Goal: Information Seeking & Learning: Find specific fact

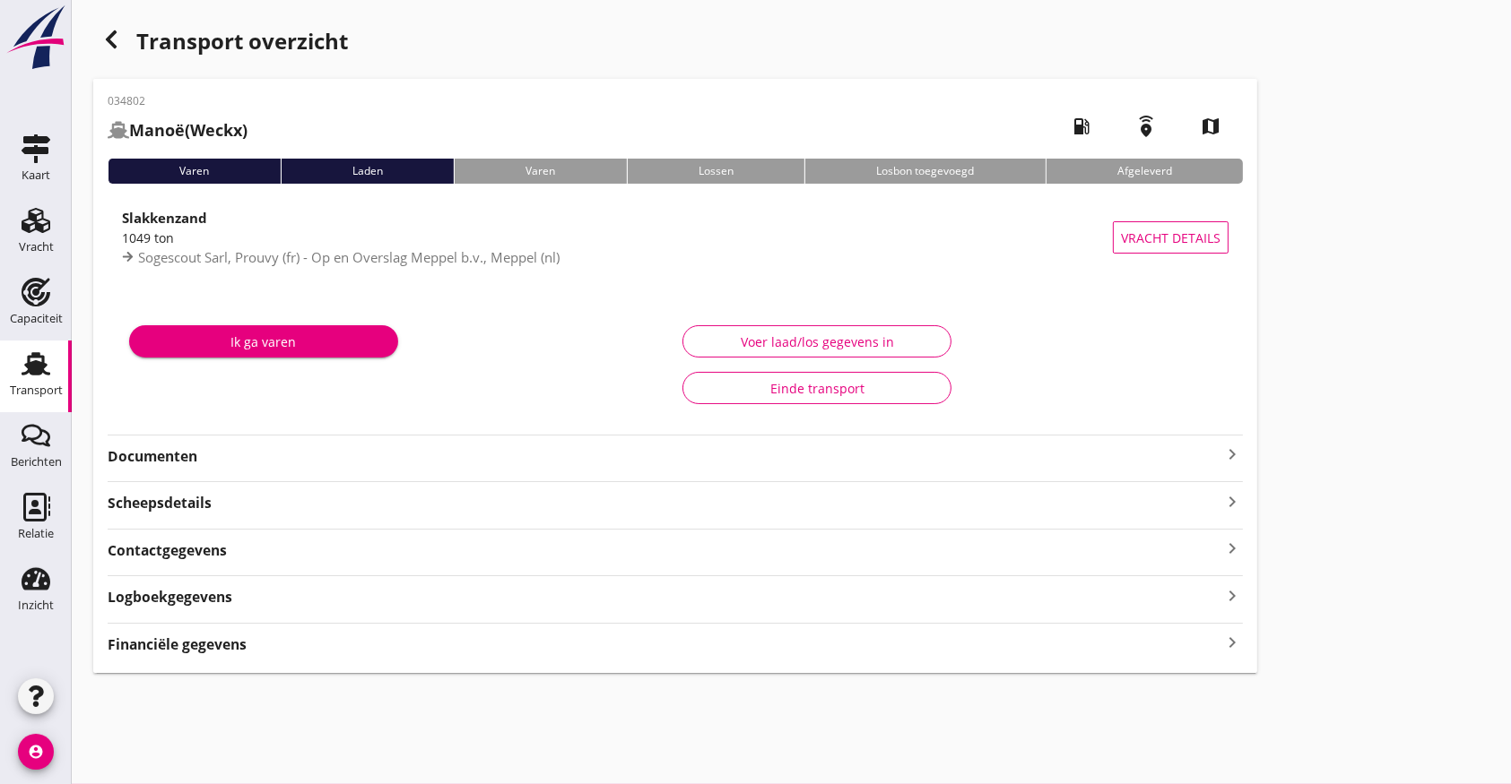
click at [113, 33] on use "button" at bounding box center [111, 39] width 10 height 18
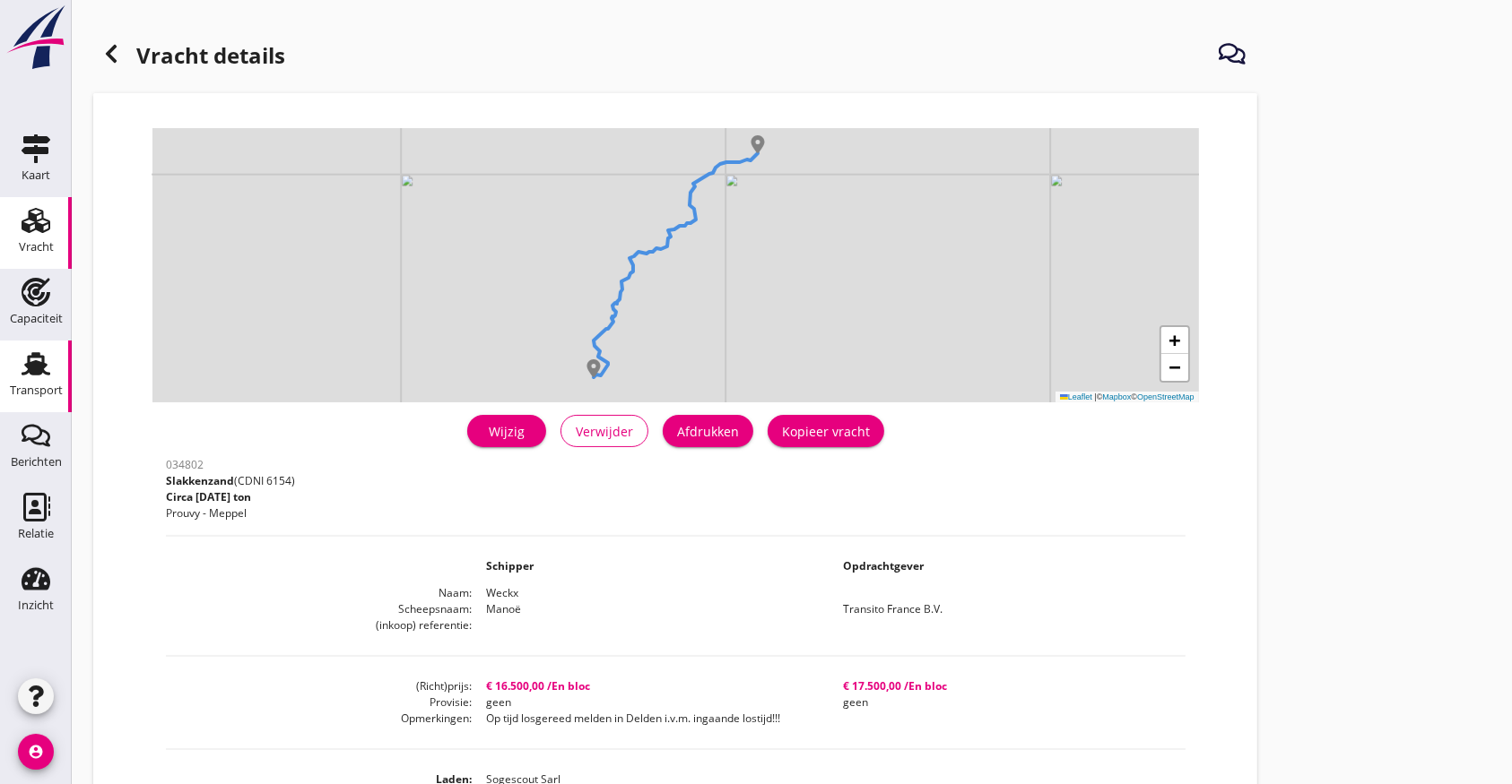
click at [25, 366] on icon "Transport" at bounding box center [36, 364] width 28 height 28
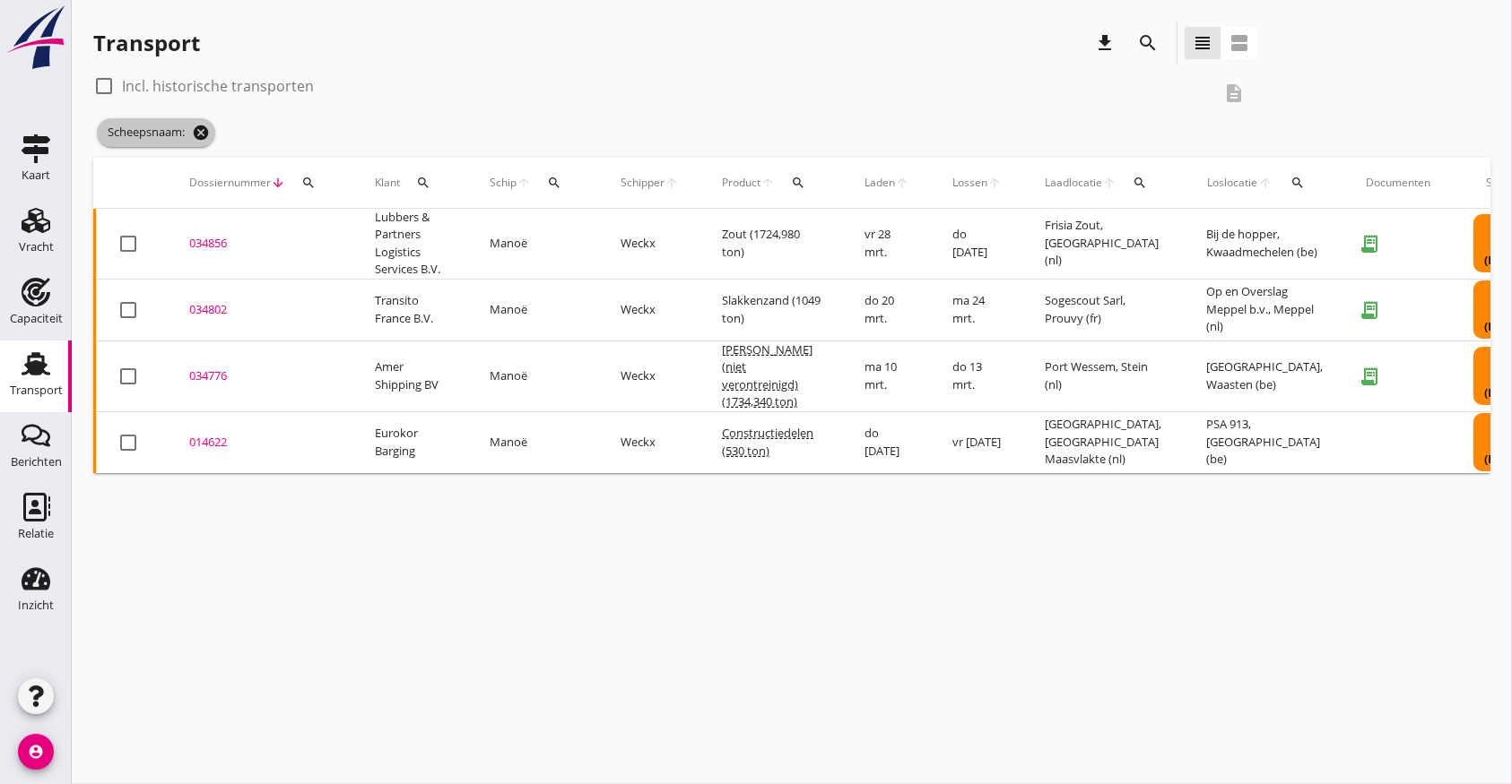
click at [204, 129] on icon "cancel" at bounding box center [201, 133] width 18 height 18
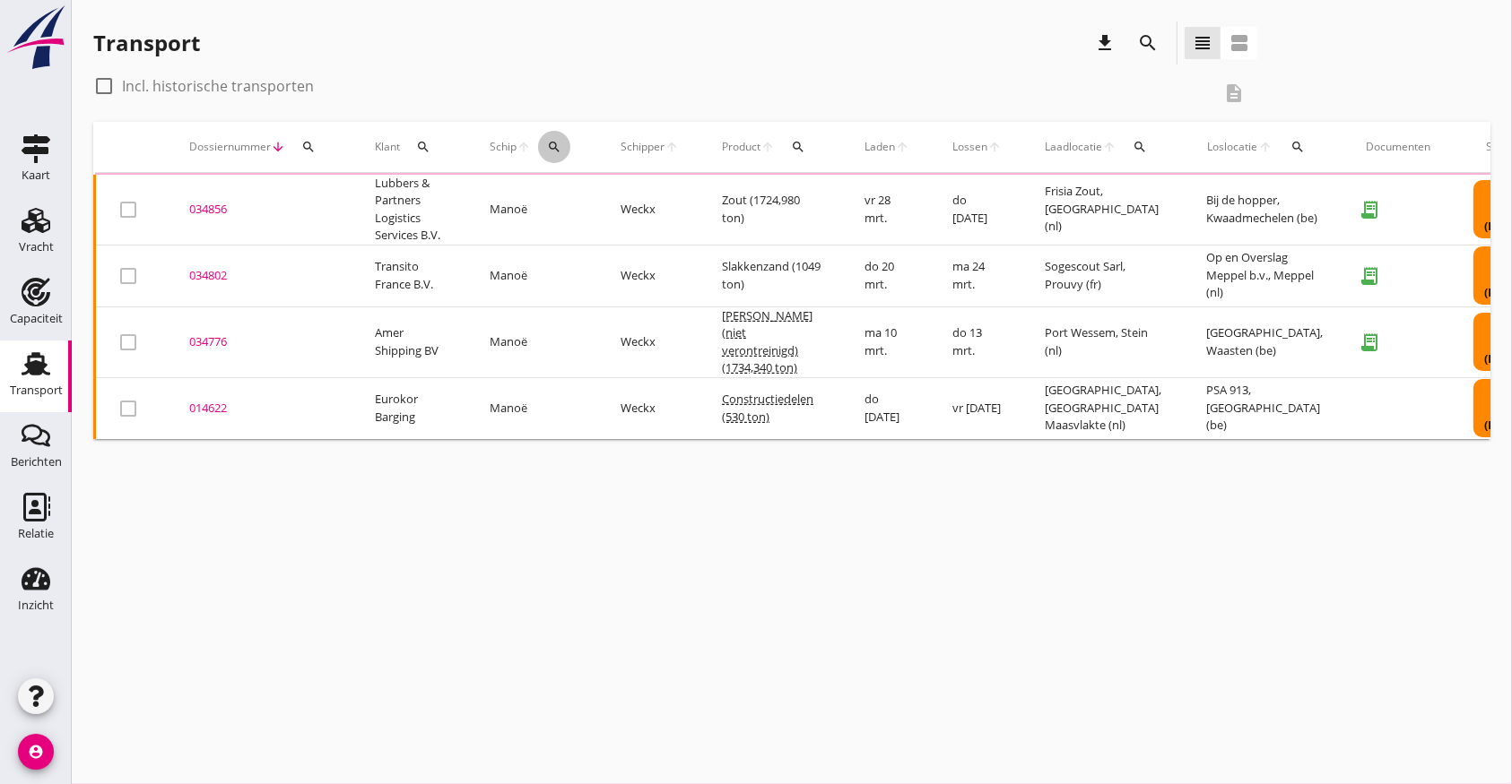
click at [553, 143] on div "Schip arrow_upward search" at bounding box center [533, 147] width 88 height 43
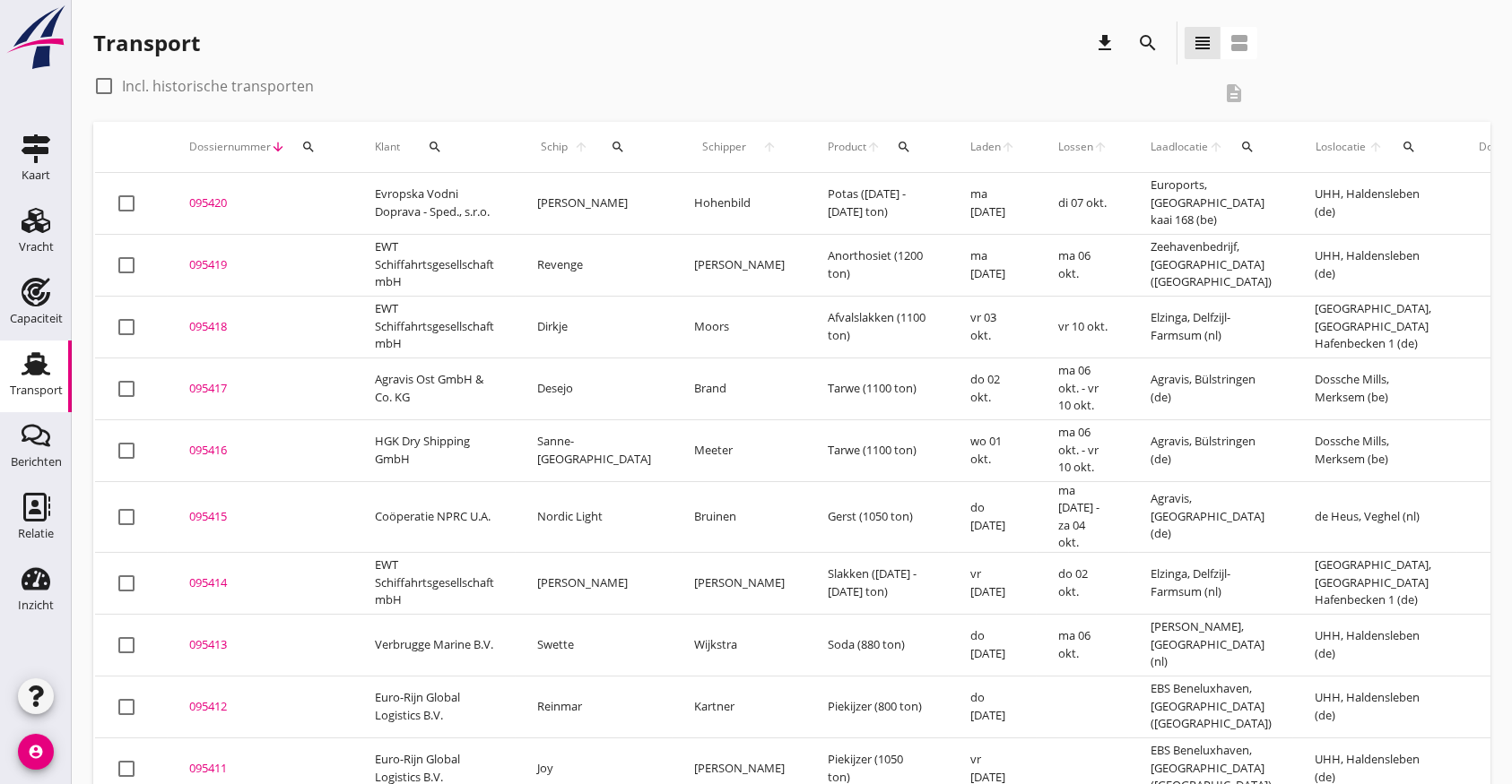
click at [611, 143] on icon "search" at bounding box center [618, 147] width 14 height 14
click at [621, 192] on input "Zoek op (scheeps)naam" at bounding box center [688, 199] width 187 height 28
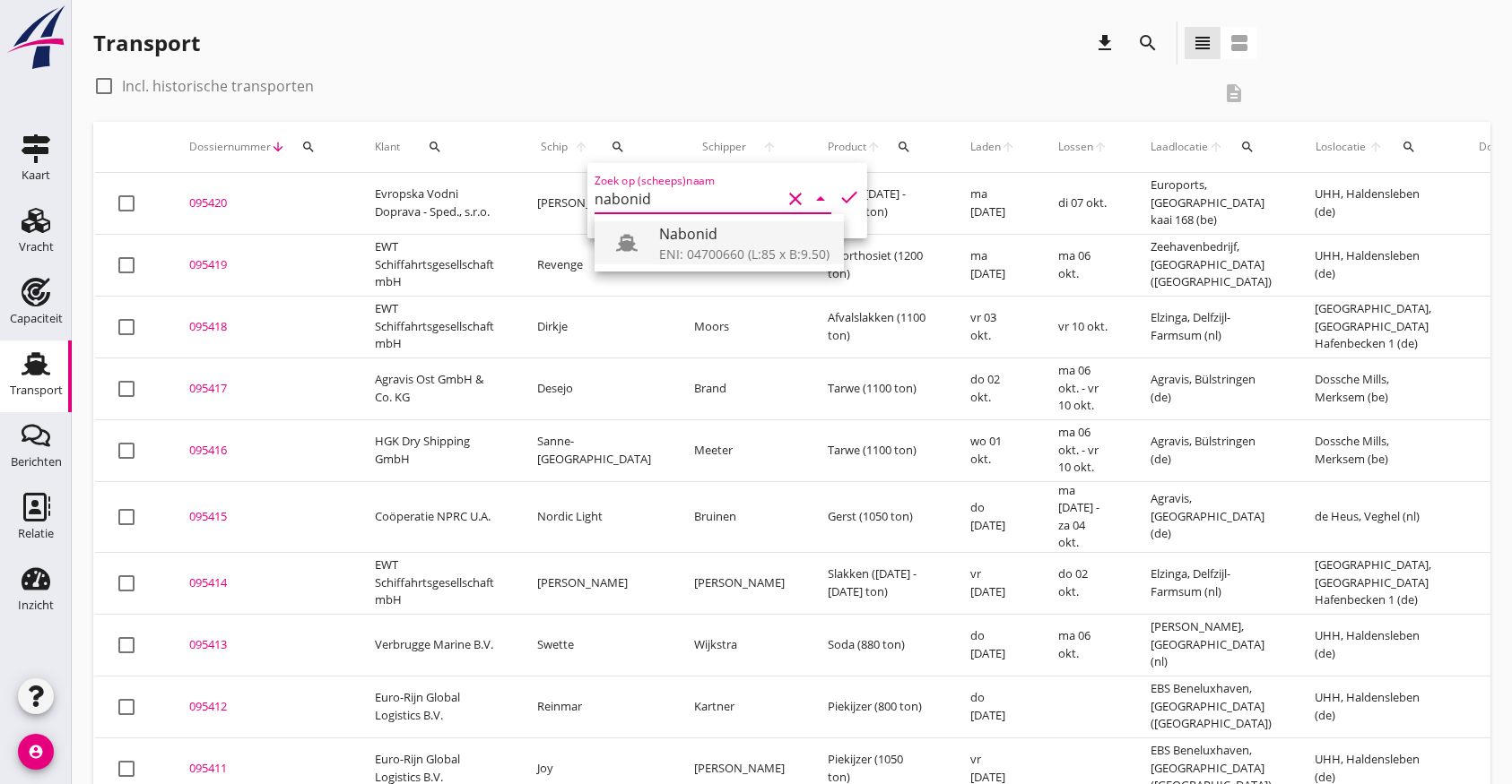
click at [724, 242] on div "Nabonid" at bounding box center [745, 234] width 171 height 22
click at [838, 192] on icon "check" at bounding box center [849, 197] width 22 height 22
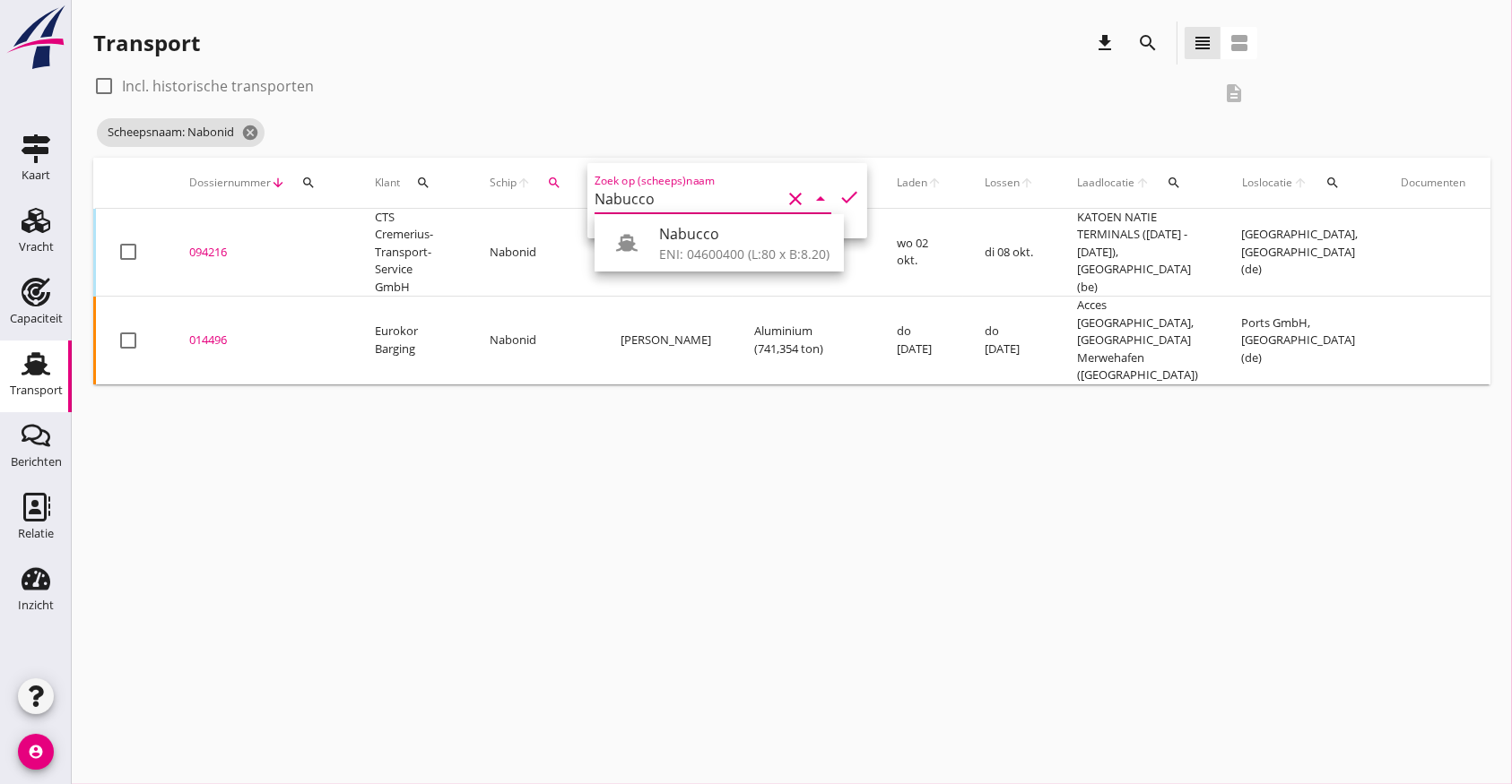
click at [838, 195] on icon "check" at bounding box center [849, 197] width 22 height 22
click at [838, 187] on icon "check" at bounding box center [849, 197] width 22 height 22
click at [691, 200] on input "Nabucco" at bounding box center [688, 199] width 187 height 28
click at [708, 237] on div "Nabucco" at bounding box center [745, 234] width 171 height 22
type input "Nabucco"
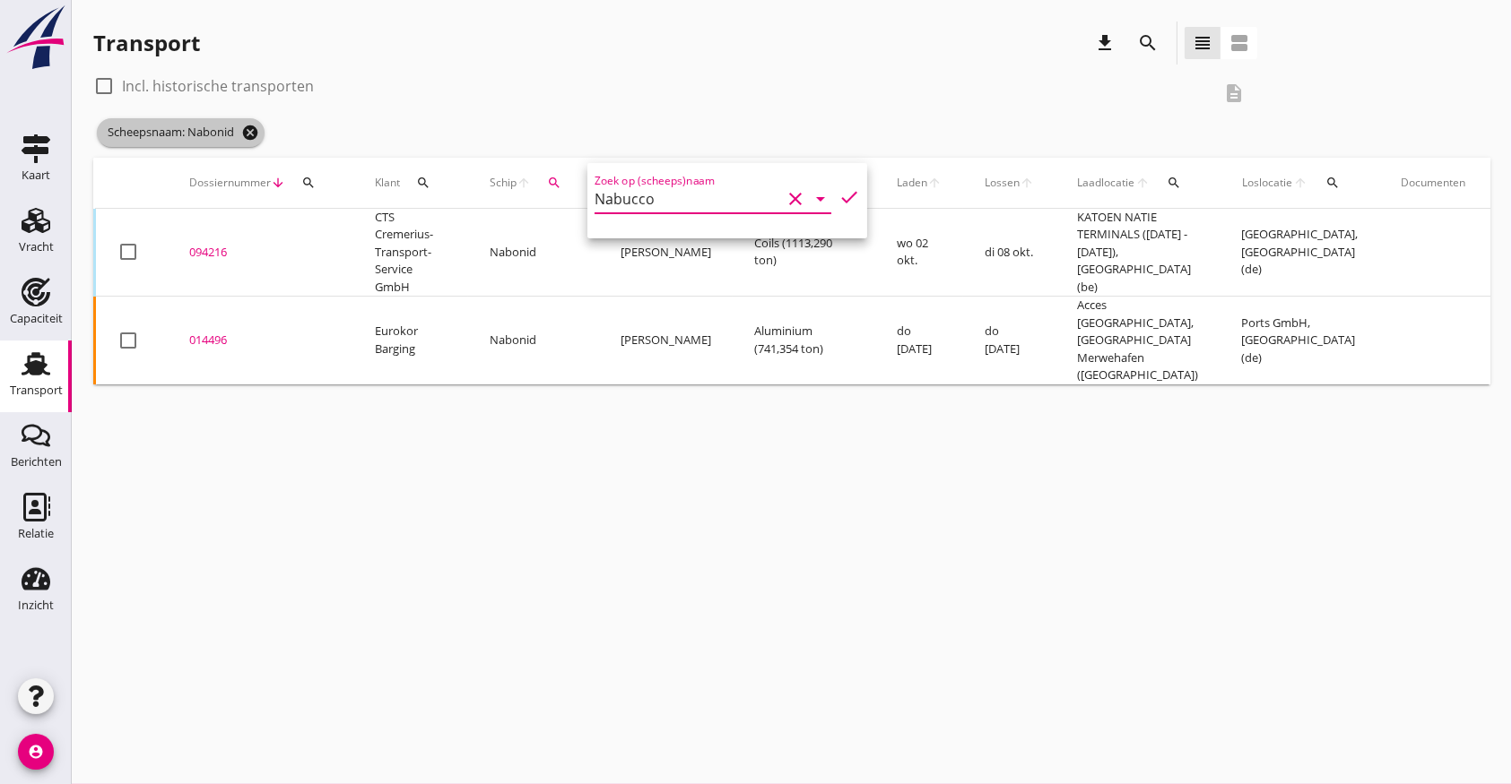
click at [255, 134] on icon "cancel" at bounding box center [250, 133] width 18 height 18
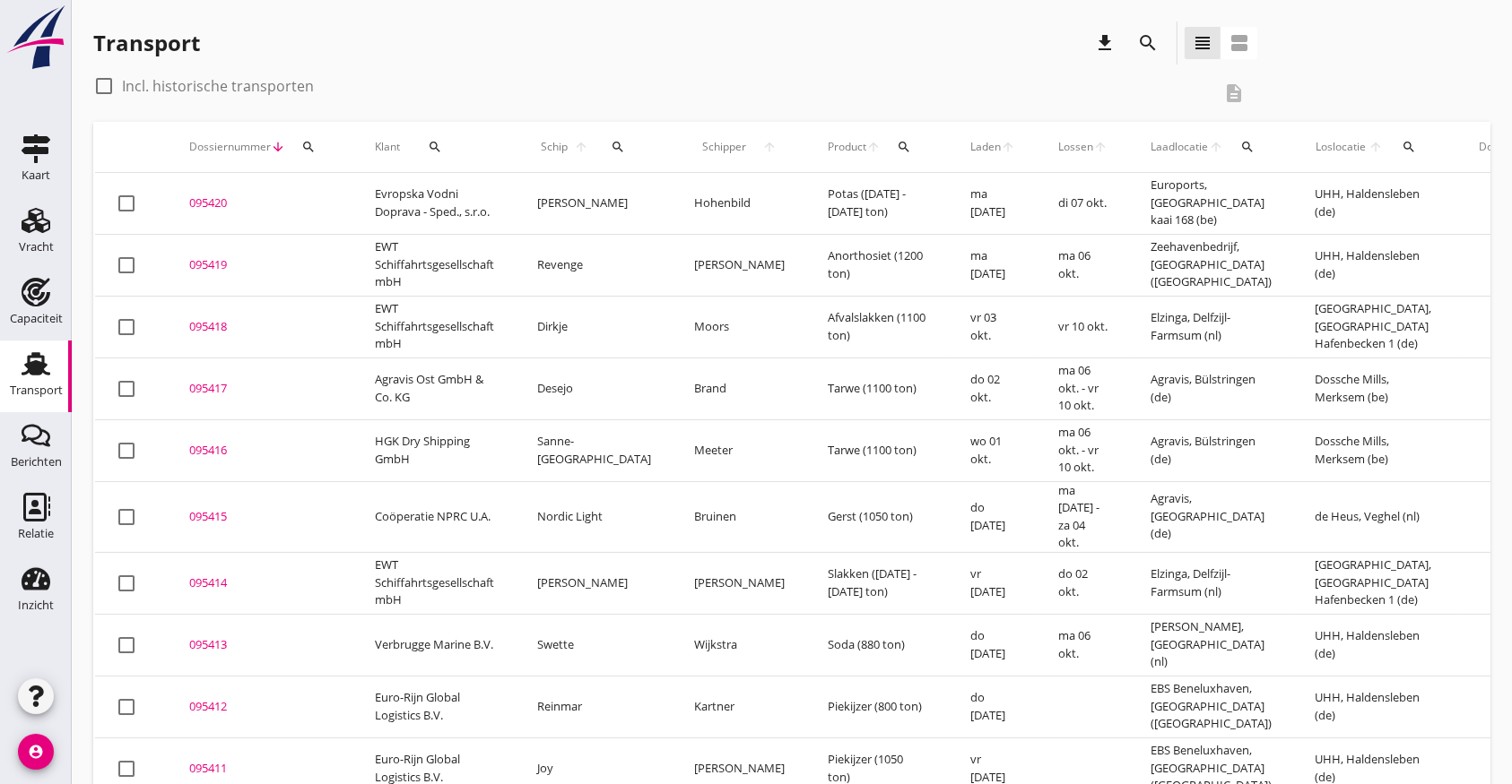
click at [611, 140] on icon "search" at bounding box center [618, 147] width 14 height 14
click at [634, 198] on input "Zoek op (scheeps)naam" at bounding box center [688, 199] width 187 height 28
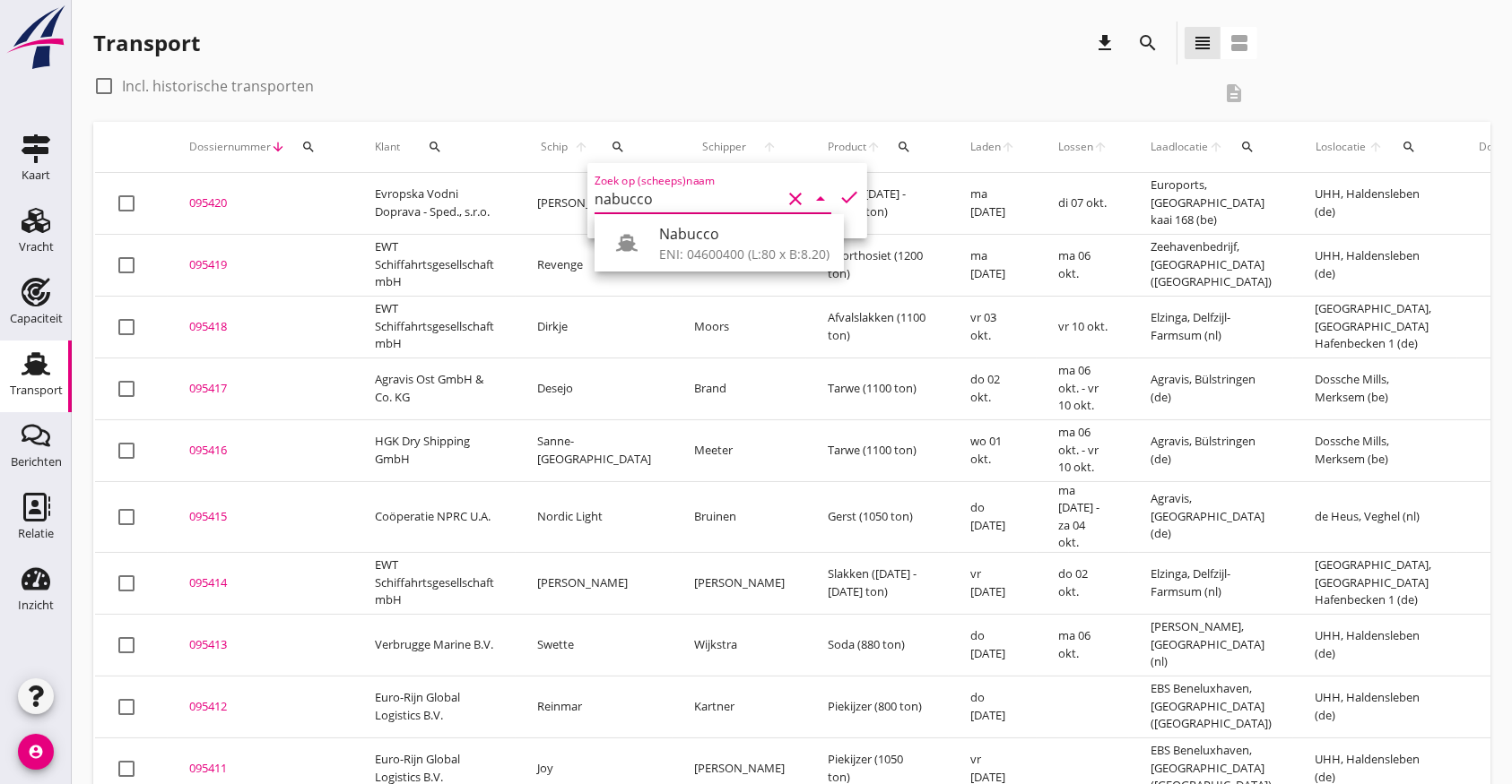
click at [838, 198] on icon "check" at bounding box center [849, 197] width 22 height 22
click at [672, 194] on input "nabucco" at bounding box center [688, 199] width 187 height 28
click at [682, 241] on div "Nabucco" at bounding box center [745, 234] width 171 height 22
click at [838, 191] on icon "check" at bounding box center [849, 197] width 22 height 22
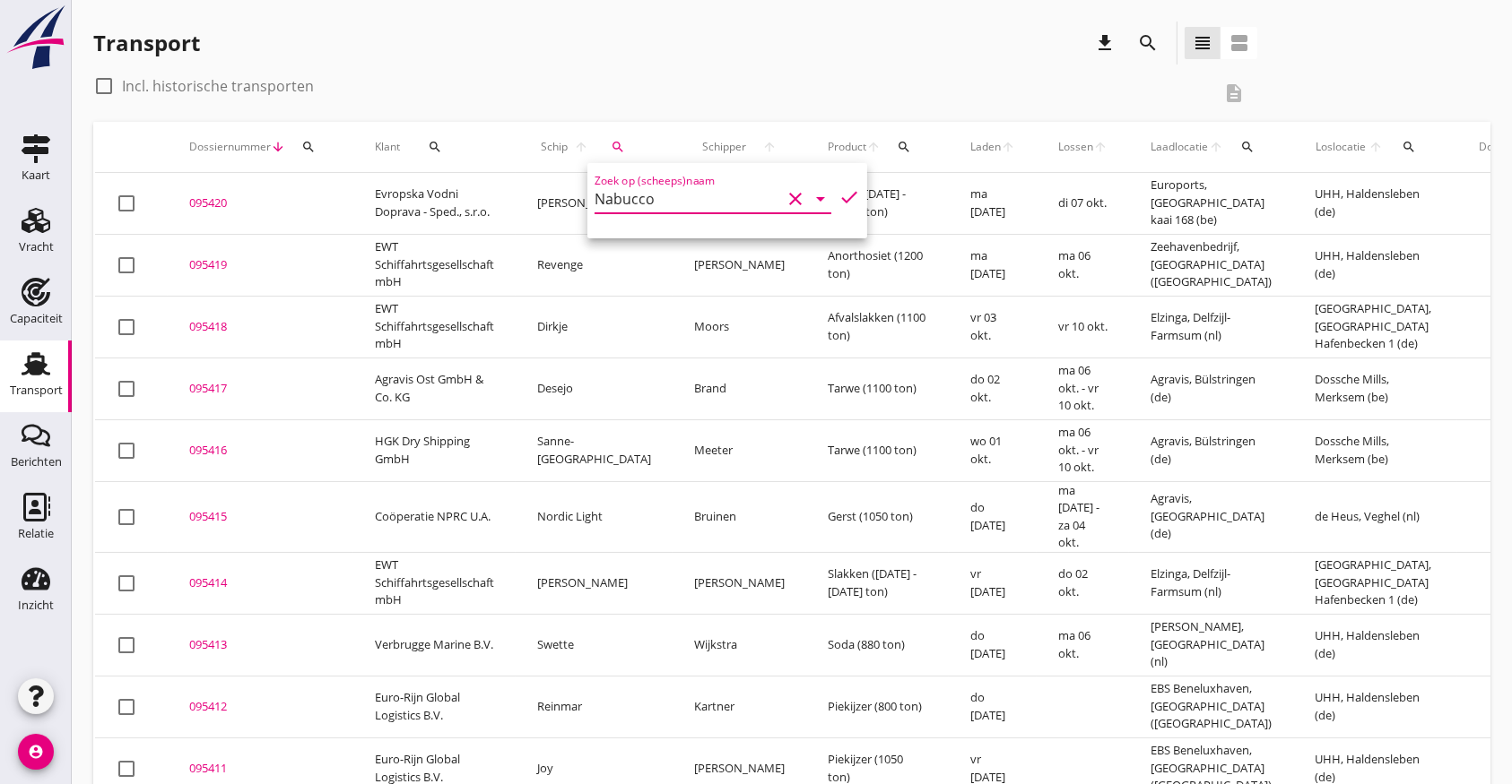
type input "Nabucco"
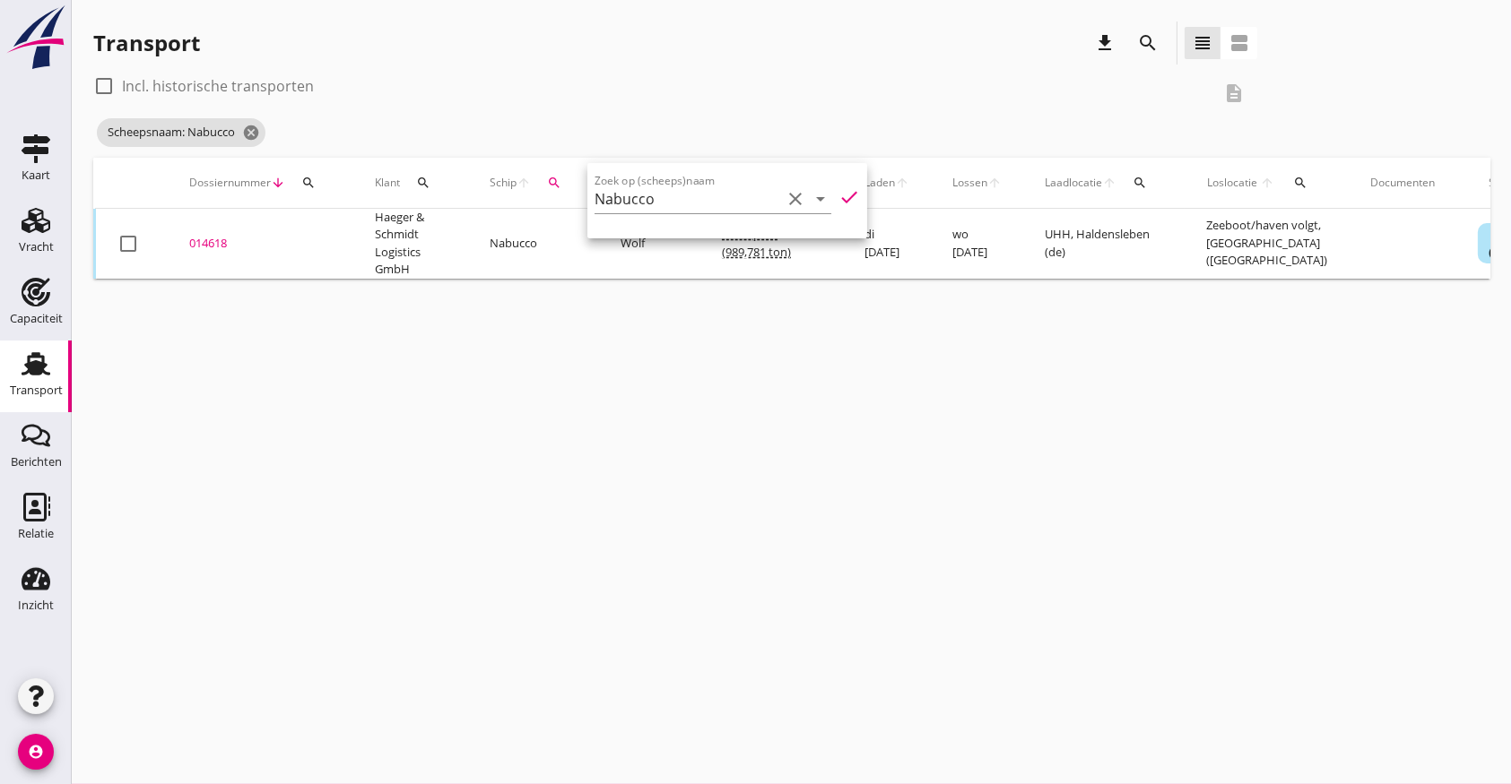
click at [783, 104] on div "check_box_outline_blank Incl. historische transporten description" at bounding box center [675, 93] width 1164 height 43
click at [42, 509] on icon "Relatie" at bounding box center [36, 508] width 28 height 28
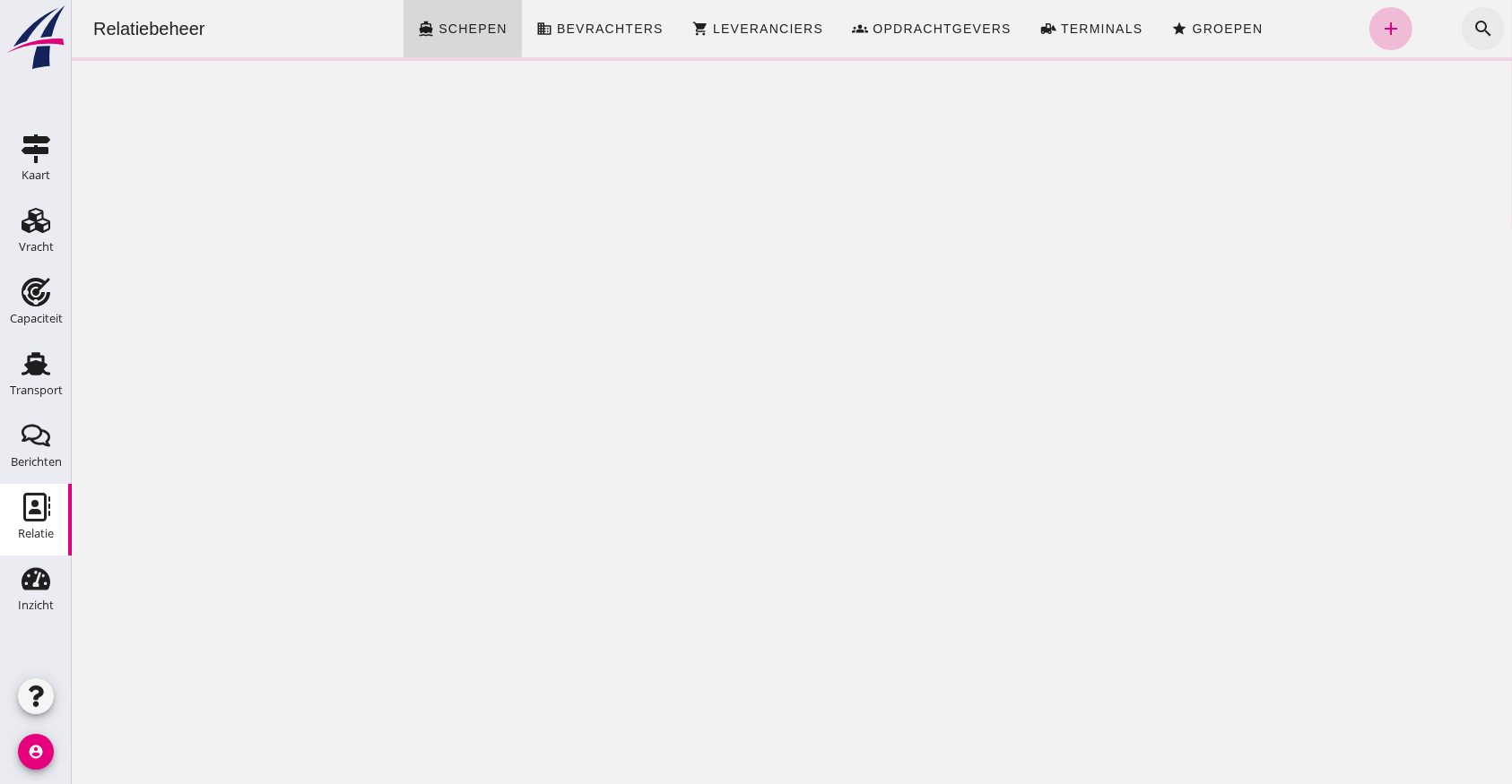
click at [1471, 21] on icon "search" at bounding box center [1482, 28] width 22 height 22
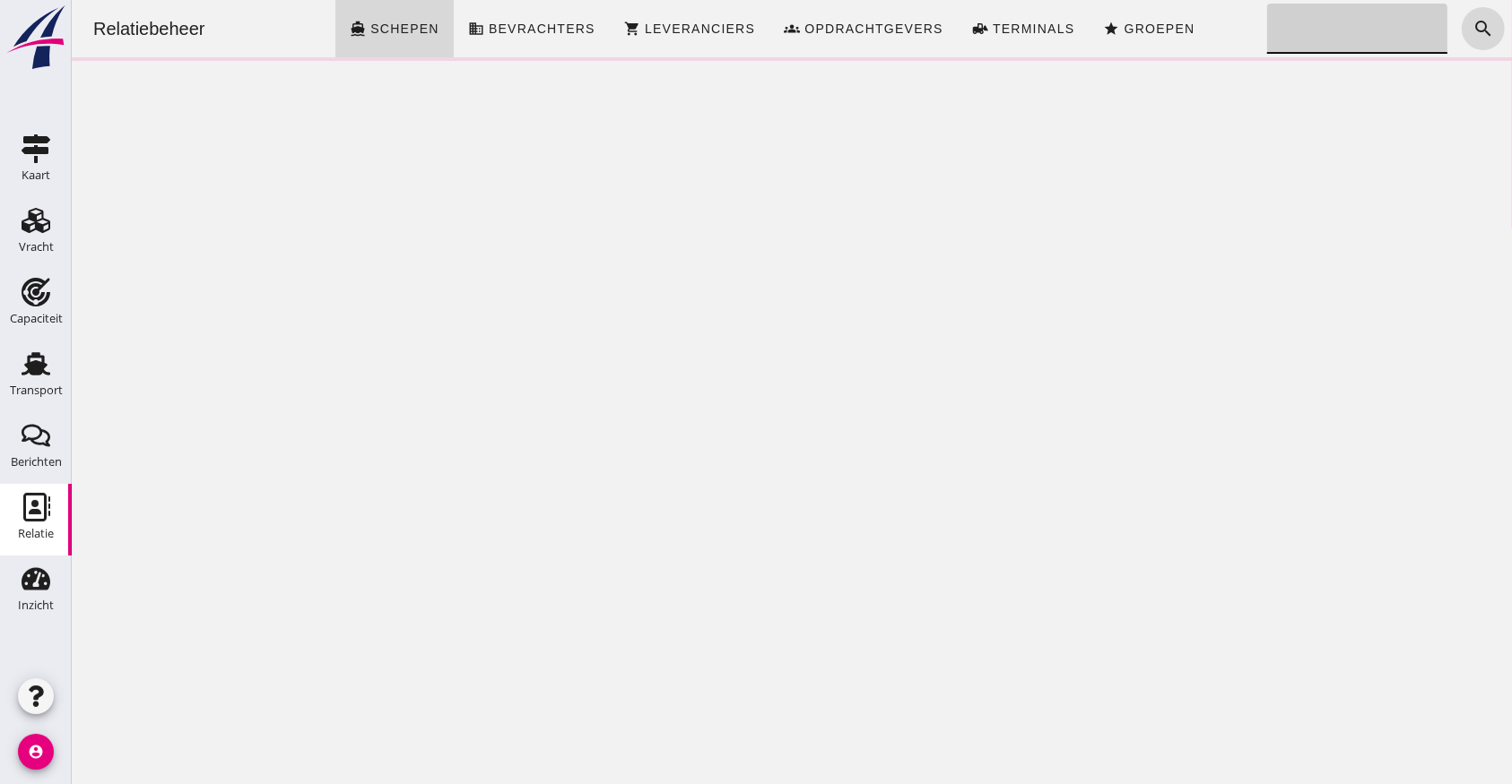
click at [1346, 36] on input "Zoeken..." at bounding box center [1350, 28] width 170 height 50
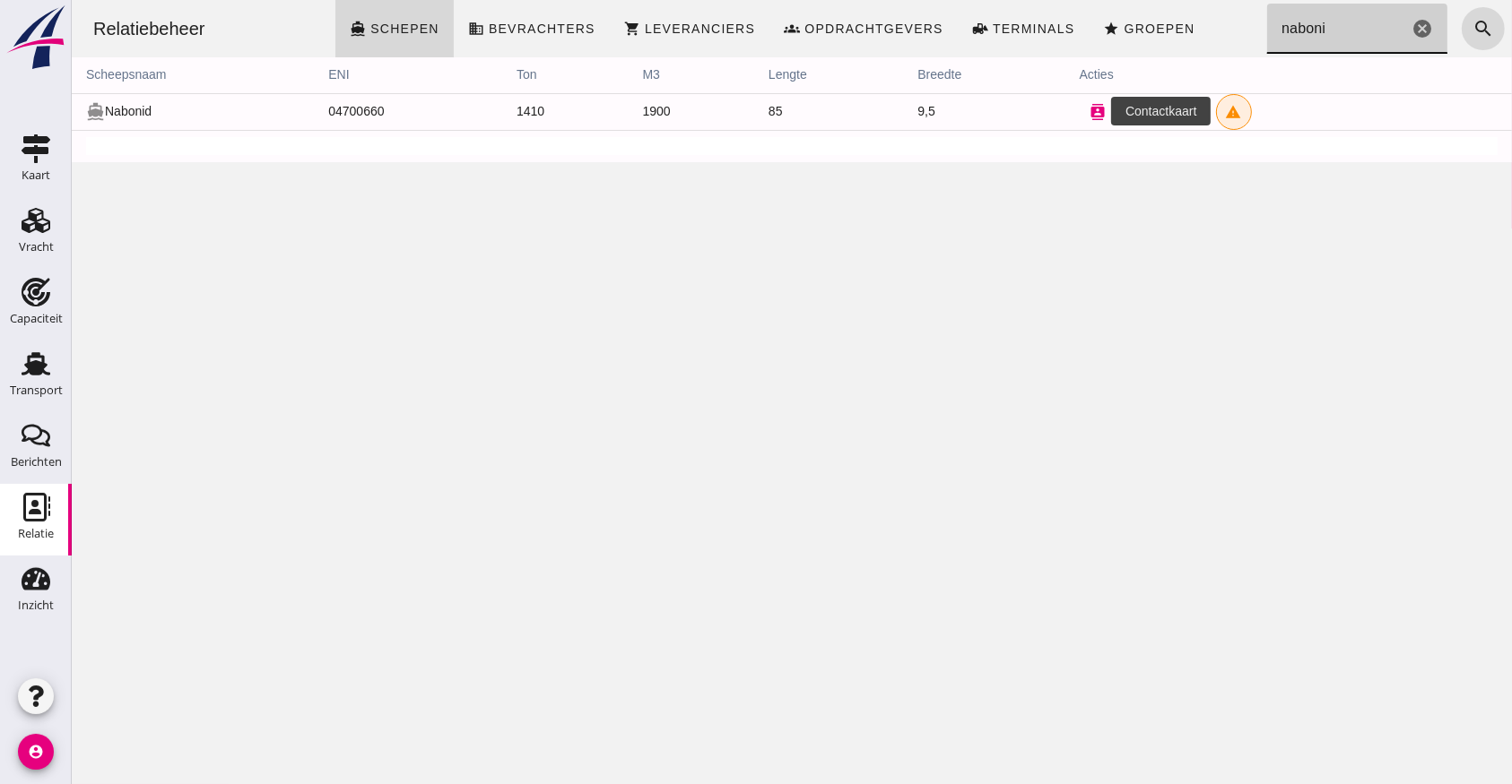
type input "naboni"
click at [1089, 108] on icon "contacts" at bounding box center [1096, 112] width 16 height 16
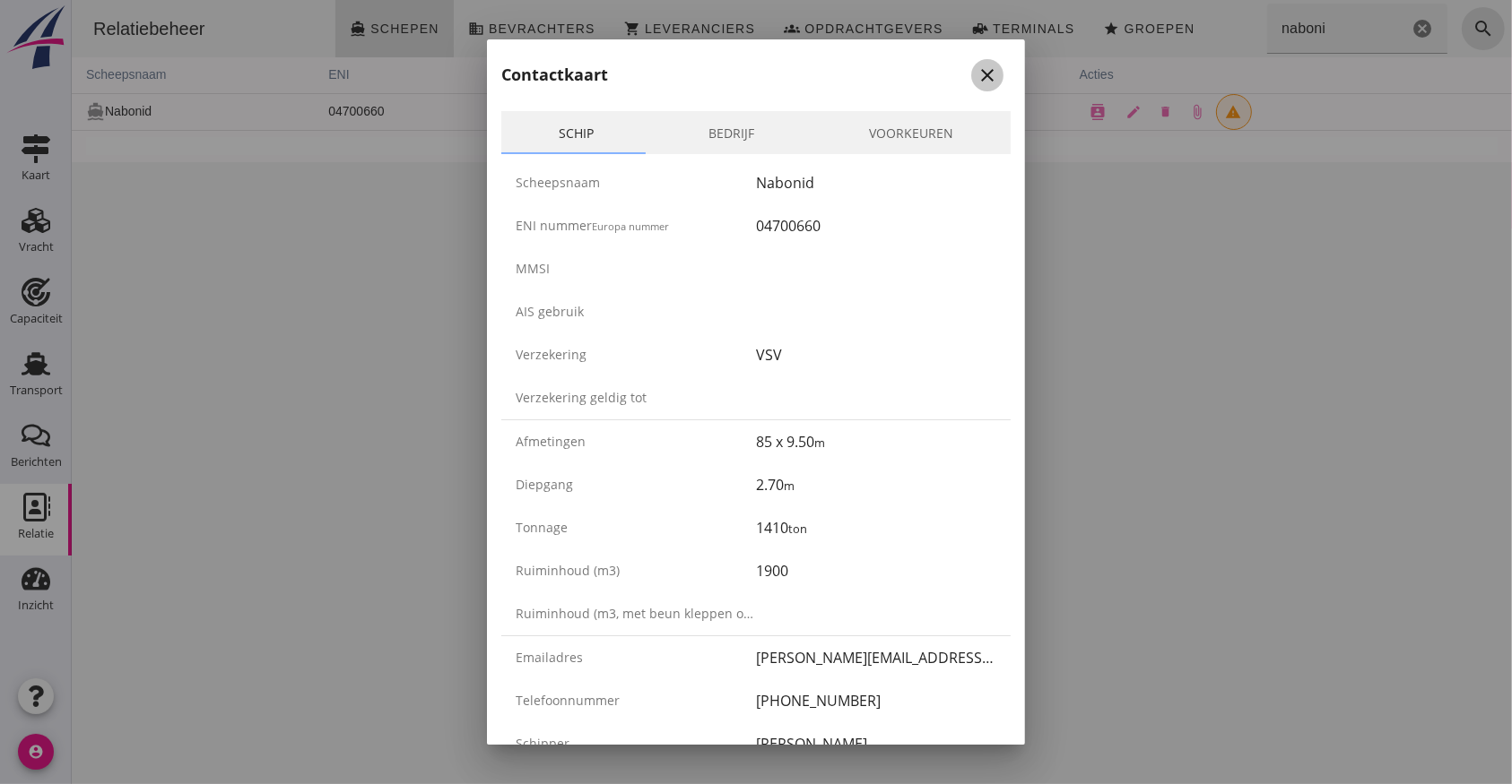
click at [977, 70] on icon "close" at bounding box center [987, 75] width 22 height 22
